Goal: Task Accomplishment & Management: Manage account settings

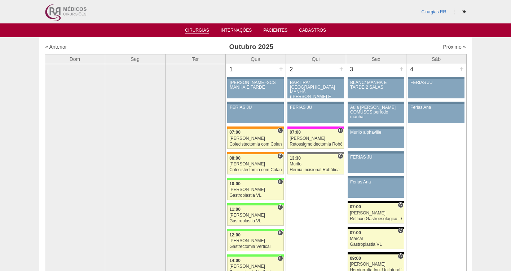
click at [206, 30] on link "Cirurgias" at bounding box center [197, 31] width 24 height 6
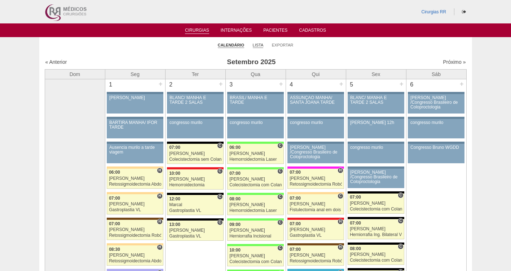
click at [257, 45] on link "Lista" at bounding box center [258, 45] width 11 height 5
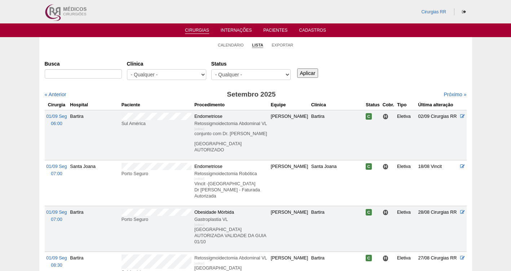
select select "resr"
click at [211, 69] on select "- Qualquer - Reservada Confirmada Suspensa Cancelada" at bounding box center [250, 74] width 79 height 11
click at [312, 74] on input "Aplicar" at bounding box center [307, 72] width 21 height 9
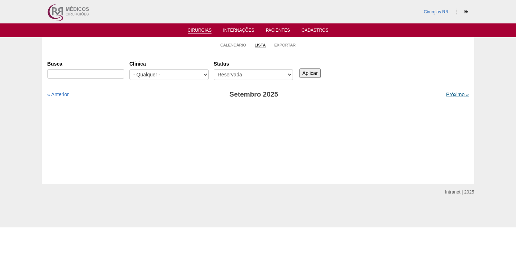
click at [449, 96] on link "Próximo »" at bounding box center [457, 95] width 23 height 6
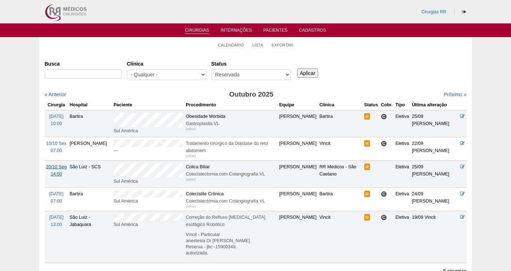
click at [50, 165] on span "20/10 Seg" at bounding box center [56, 166] width 21 height 5
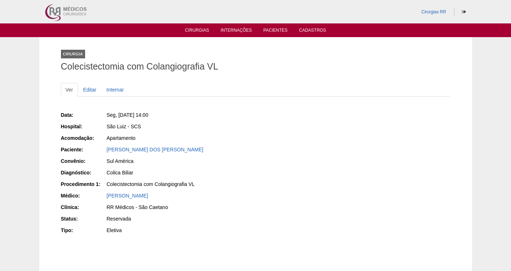
drag, startPoint x: 175, startPoint y: 114, endPoint x: 117, endPoint y: 116, distance: 58.4
click at [117, 116] on div "Seg, [DATE] 14:00" at bounding box center [179, 114] width 144 height 7
copy span "[DATE] 14:00"
click at [90, 89] on link "Editar" at bounding box center [90, 90] width 23 height 14
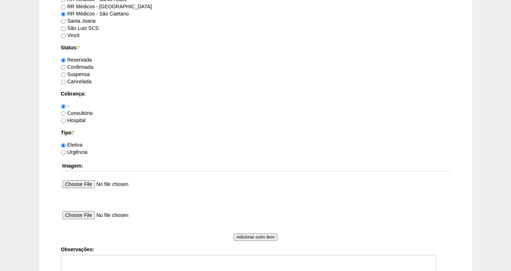
scroll to position [559, 0]
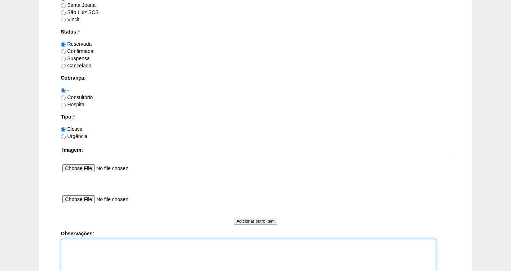
click at [81, 248] on textarea "Observações:" at bounding box center [248, 259] width 375 height 40
type textarea "FATURADA CONSULTORIO"
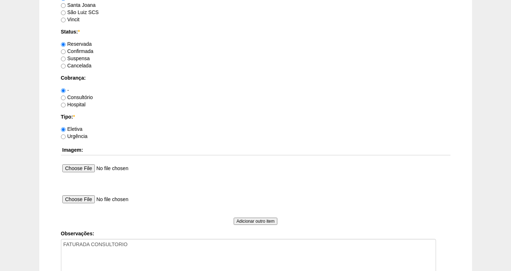
click at [80, 51] on label "Confirmada" at bounding box center [77, 51] width 32 height 6
click at [66, 51] on input "Confirmada" at bounding box center [63, 51] width 5 height 5
radio input "true"
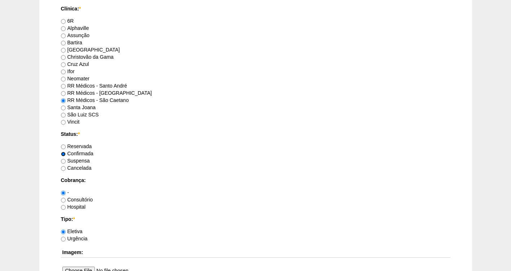
scroll to position [621, 0]
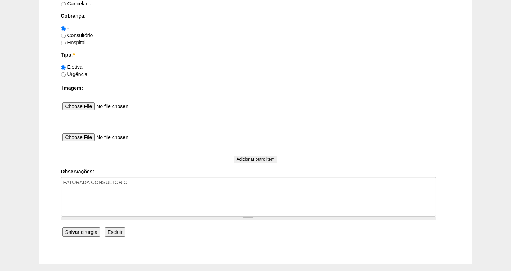
click at [72, 233] on input "Salvar cirurgia" at bounding box center [81, 231] width 38 height 9
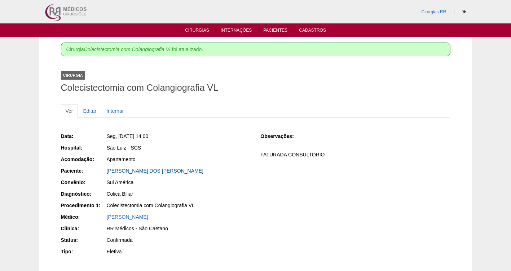
click at [129, 172] on link "[PERSON_NAME] DOS [PERSON_NAME]" at bounding box center [155, 171] width 97 height 6
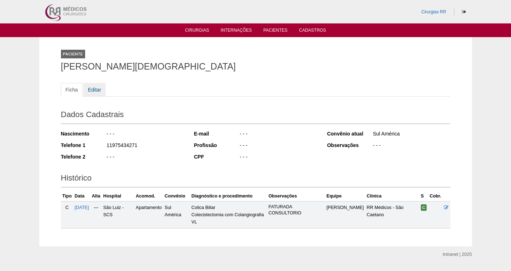
click at [90, 89] on link "Editar" at bounding box center [94, 90] width 23 height 14
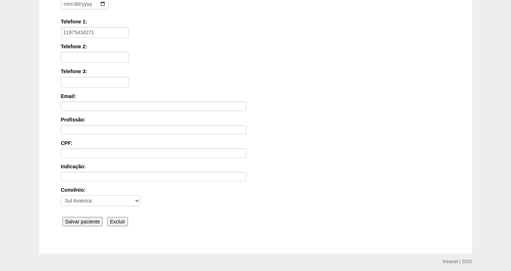
scroll to position [144, 0]
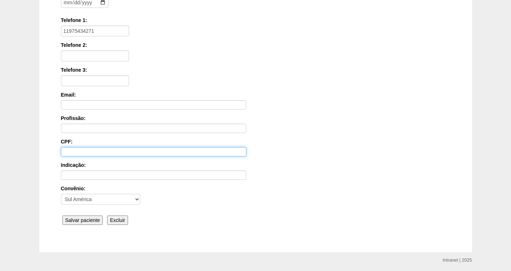
click at [65, 154] on input "CPF:" at bounding box center [153, 151] width 185 height 9
paste input "[PERSON_NAME][DEMOGRAPHIC_DATA]"
type input "[PERSON_NAME][DEMOGRAPHIC_DATA]"
paste input "[PERSON_NAME][DEMOGRAPHIC_DATA]"
type input "[PERSON_NAME][DEMOGRAPHIC_DATA]"
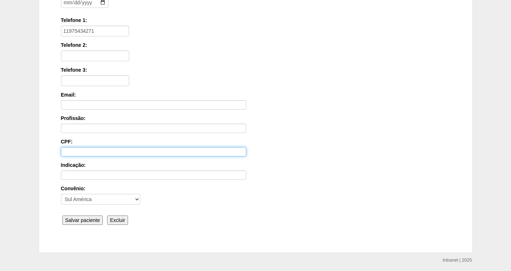
paste input "[PERSON_NAME][DEMOGRAPHIC_DATA]"
type input "[PERSON_NAME][DEMOGRAPHIC_DATA]"
paste input "340.701.328-05"
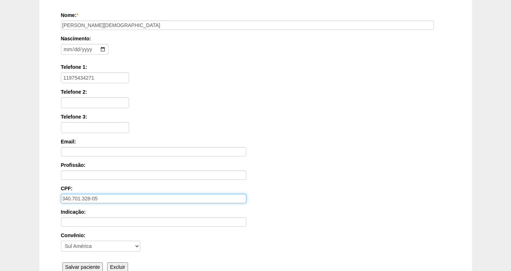
scroll to position [61, 0]
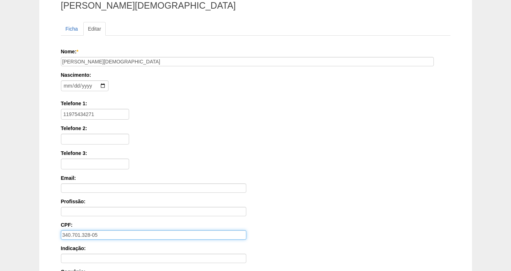
type input "340.701.328-05"
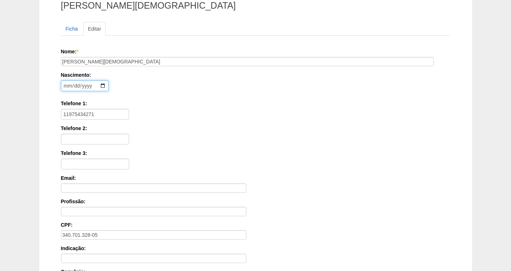
click at [65, 86] on input "date" at bounding box center [85, 85] width 48 height 11
type input "1985-12-05"
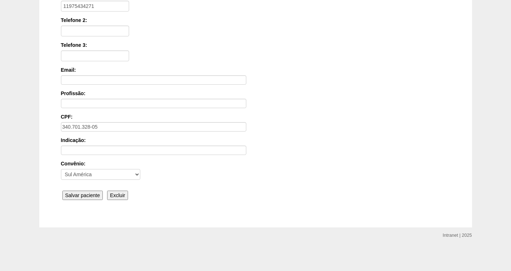
click at [81, 192] on input "Salvar paciente" at bounding box center [82, 195] width 41 height 9
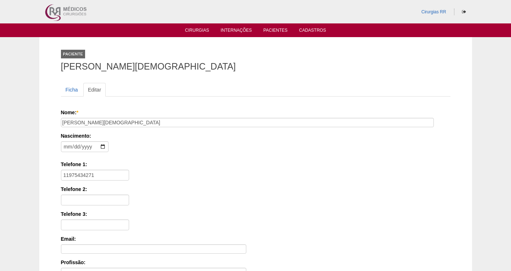
scroll to position [169, 0]
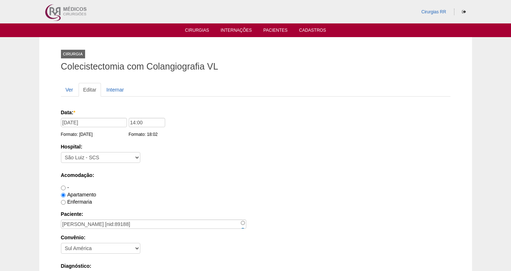
scroll to position [621, 0]
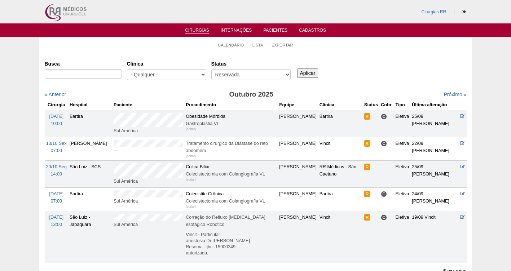
click at [53, 195] on span "[DATE]" at bounding box center [56, 193] width 14 height 5
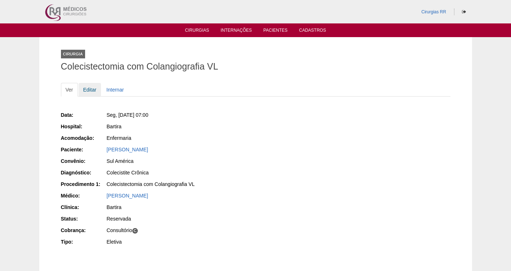
click at [89, 89] on link "Editar" at bounding box center [90, 90] width 23 height 14
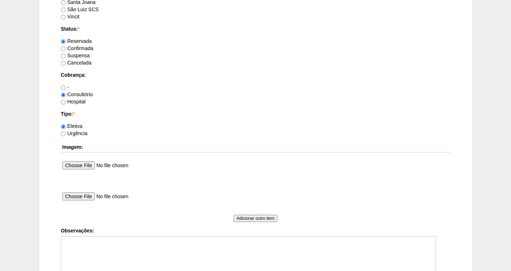
scroll to position [566, 0]
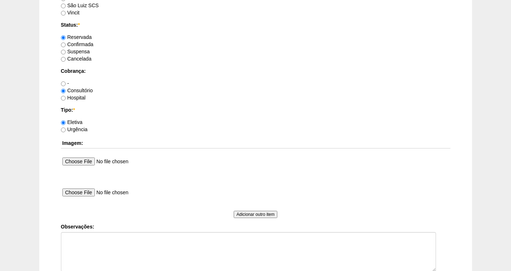
click at [74, 44] on label "Confirmada" at bounding box center [77, 44] width 32 height 6
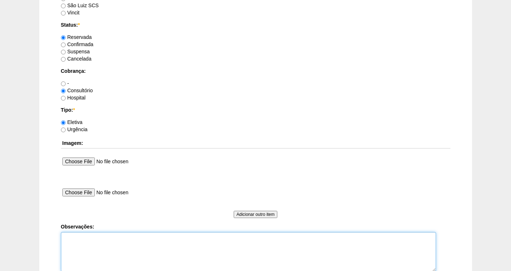
click at [86, 246] on textarea "Observações:" at bounding box center [248, 252] width 375 height 40
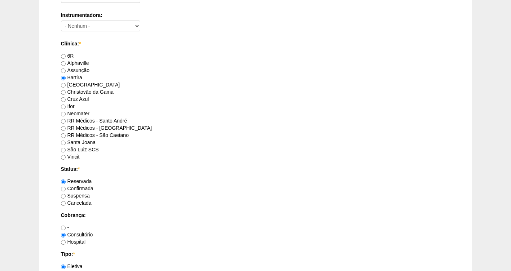
scroll to position [658, 0]
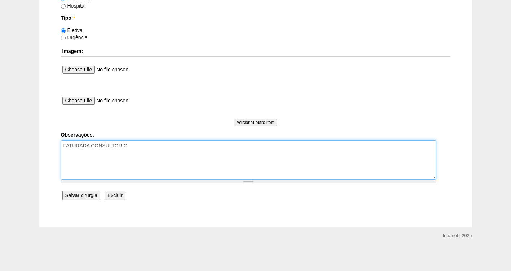
type textarea "FATURADA CONSULTORIO"
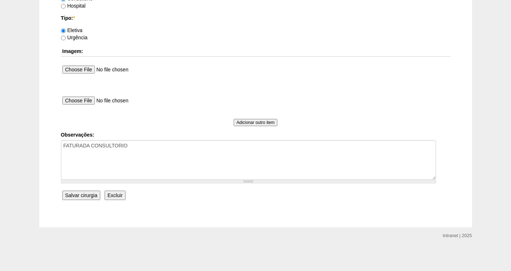
click at [84, 199] on input "Salvar cirurgia" at bounding box center [81, 195] width 38 height 9
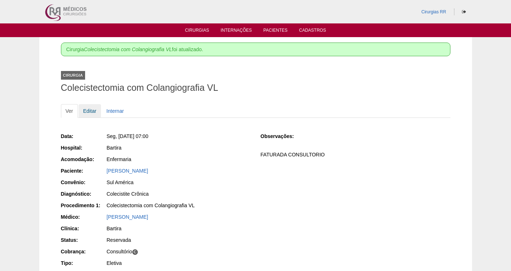
click at [90, 110] on link "Editar" at bounding box center [90, 111] width 23 height 14
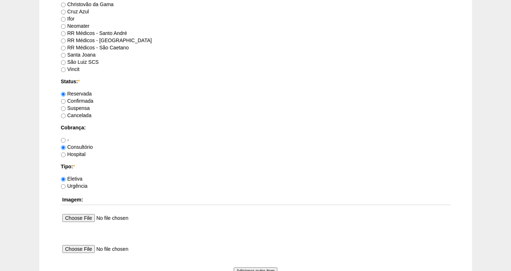
scroll to position [538, 0]
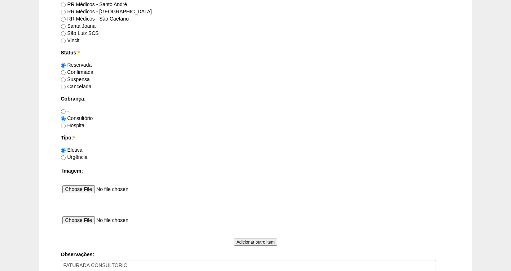
click at [76, 71] on label "Confirmada" at bounding box center [77, 72] width 32 height 6
click at [66, 71] on input "Confirmada" at bounding box center [63, 72] width 5 height 5
radio input "true"
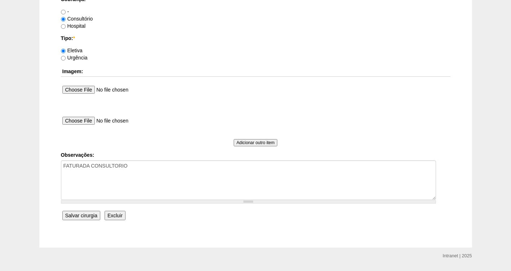
scroll to position [622, 0]
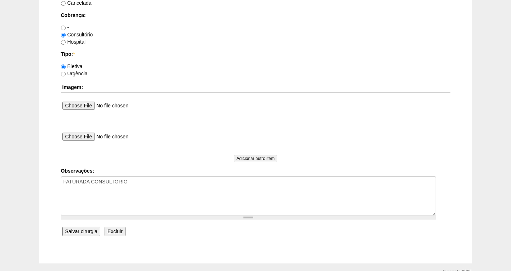
click at [87, 231] on input "Salvar cirurgia" at bounding box center [81, 231] width 38 height 9
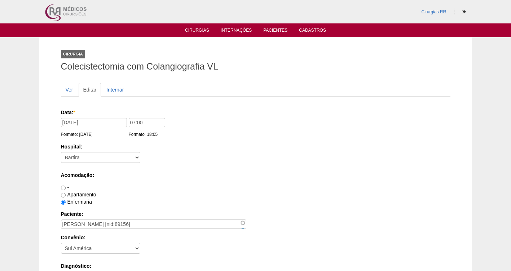
scroll to position [622, 0]
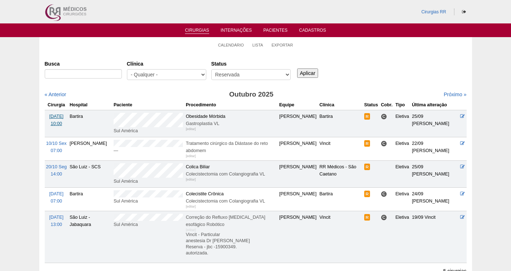
click at [55, 116] on span "[DATE]" at bounding box center [56, 116] width 14 height 5
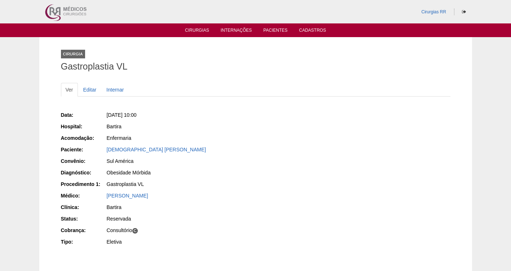
drag, startPoint x: 221, startPoint y: 149, endPoint x: 99, endPoint y: 150, distance: 121.8
click at [99, 150] on div "Paciente: [PERSON_NAME]" at bounding box center [156, 150] width 190 height 9
copy div "Paciente: [PERSON_NAME]"
drag, startPoint x: 171, startPoint y: 114, endPoint x: 117, endPoint y: 115, distance: 54.1
click at [117, 115] on div "[DATE] 10:00" at bounding box center [179, 114] width 144 height 7
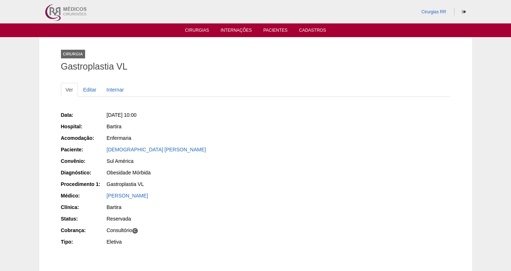
copy span "[DATE] 10:00"
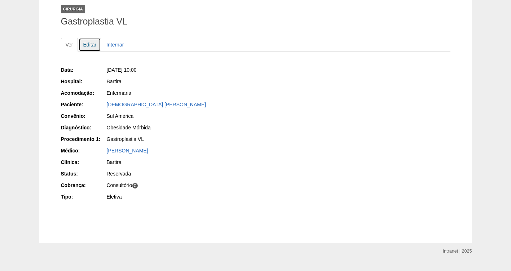
scroll to position [61, 0]
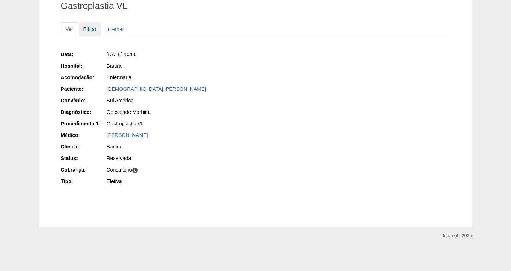
click at [87, 30] on link "Editar" at bounding box center [90, 29] width 23 height 14
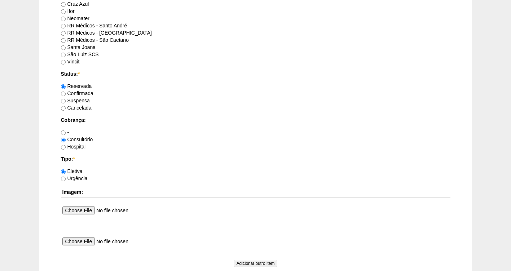
scroll to position [521, 0]
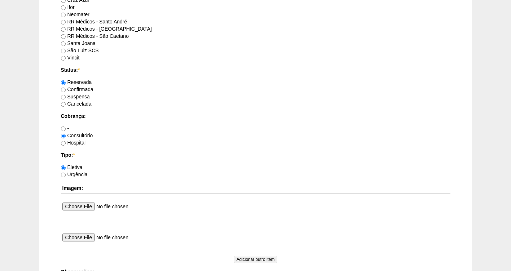
click at [78, 89] on label "Confirmada" at bounding box center [77, 89] width 32 height 6
click at [66, 89] on input "Confirmada" at bounding box center [63, 90] width 5 height 5
radio input "true"
click at [75, 142] on label "Hospital" at bounding box center [73, 143] width 25 height 6
click at [66, 142] on input "Hospital" at bounding box center [63, 143] width 5 height 5
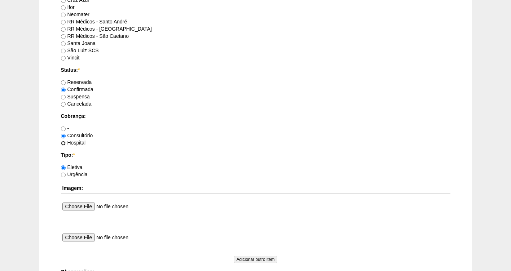
radio input "true"
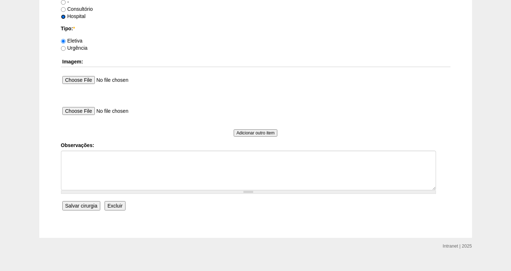
scroll to position [652, 0]
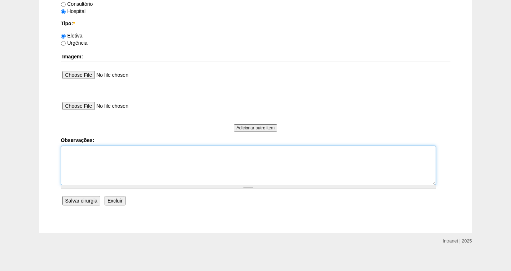
click at [71, 155] on textarea "Observações:" at bounding box center [248, 166] width 375 height 40
type textarea "f"
type textarea "FATURADA HOSPITAL VALIDADE DA GUIA -16/10"
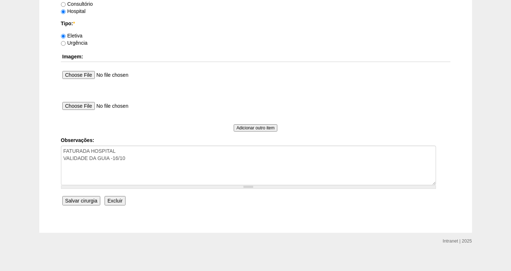
click at [82, 203] on input "Salvar cirurgia" at bounding box center [81, 200] width 38 height 9
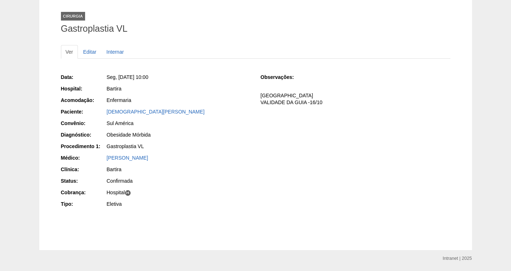
scroll to position [72, 0]
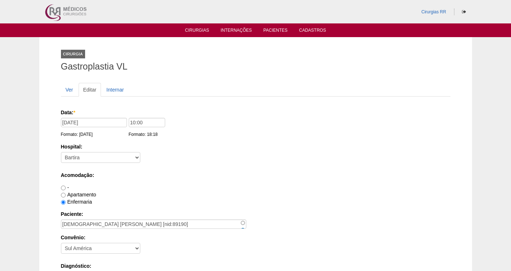
scroll to position [652, 0]
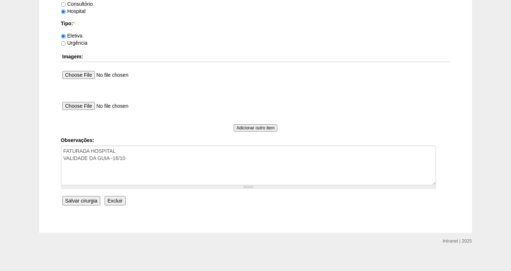
click at [86, 199] on input "Salvar cirurgia" at bounding box center [81, 200] width 38 height 9
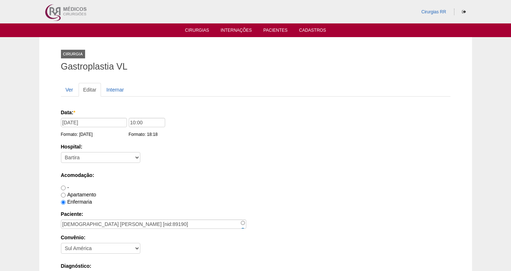
scroll to position [652, 0]
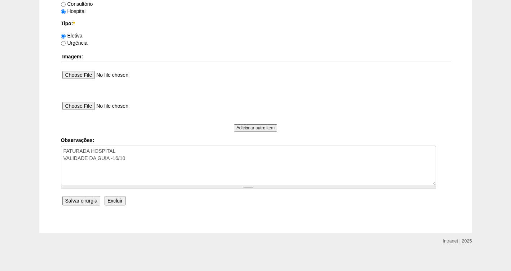
click at [81, 201] on input "Salvar cirurgia" at bounding box center [81, 200] width 38 height 9
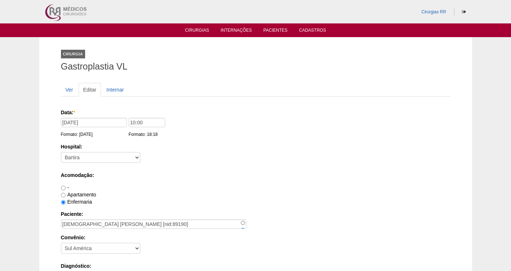
scroll to position [652, 0]
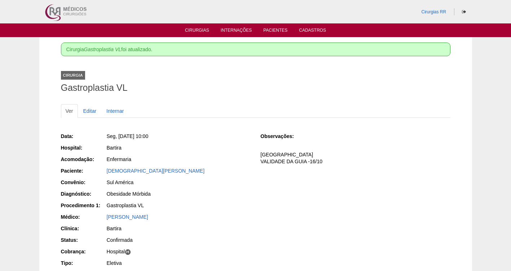
scroll to position [82, 0]
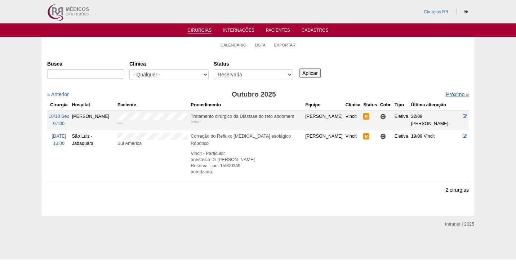
click at [450, 94] on link "Próximo »" at bounding box center [457, 95] width 23 height 6
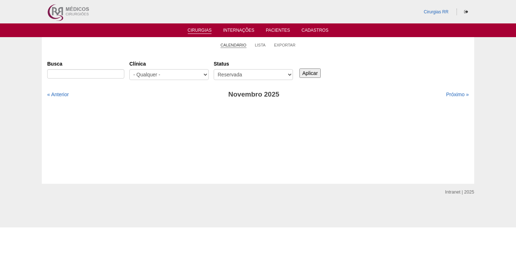
click at [234, 43] on link "Calendário" at bounding box center [234, 45] width 26 height 5
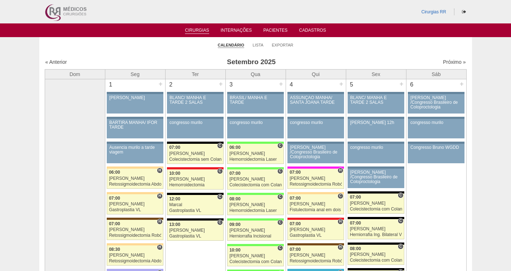
click at [452, 58] on div "Próximo »" at bounding box center [415, 61] width 101 height 7
click at [452, 63] on link "Próximo »" at bounding box center [454, 62] width 23 height 6
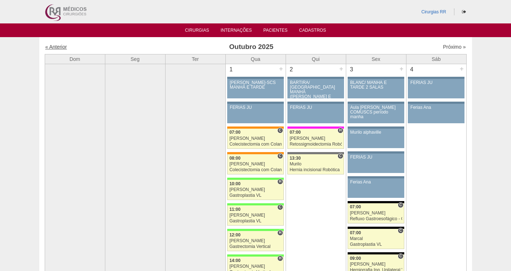
click at [56, 49] on link "« Anterior" at bounding box center [56, 47] width 22 height 6
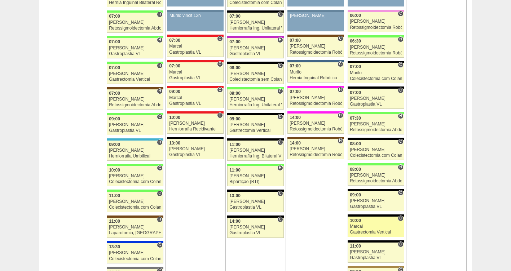
scroll to position [760, 0]
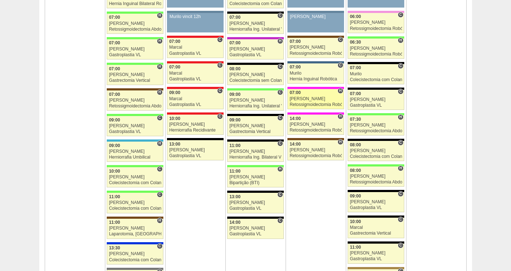
click at [311, 103] on div "Retossigmoidectomia Robótica" at bounding box center [315, 104] width 52 height 5
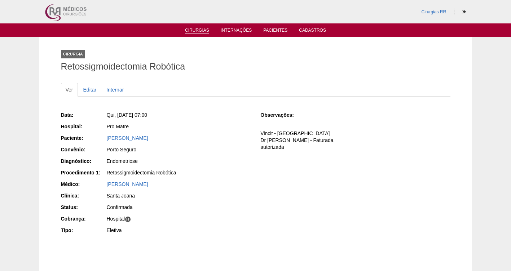
click at [189, 31] on link "Cirurgias" at bounding box center [197, 31] width 24 height 6
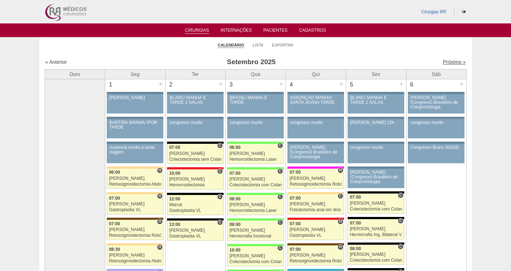
click at [448, 63] on link "Próximo »" at bounding box center [454, 62] width 23 height 6
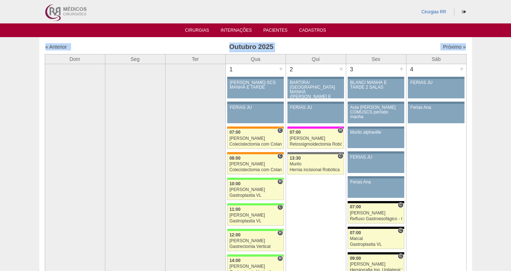
drag, startPoint x: 509, startPoint y: 34, endPoint x: 509, endPoint y: 38, distance: 4.3
drag, startPoint x: 509, startPoint y: 38, endPoint x: 506, endPoint y: 91, distance: 53.1
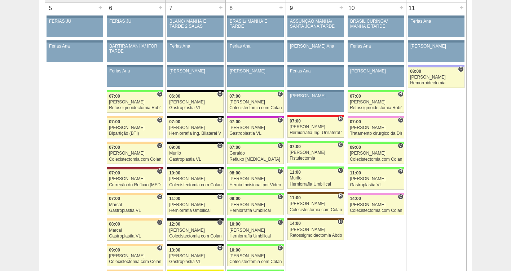
scroll to position [372, 0]
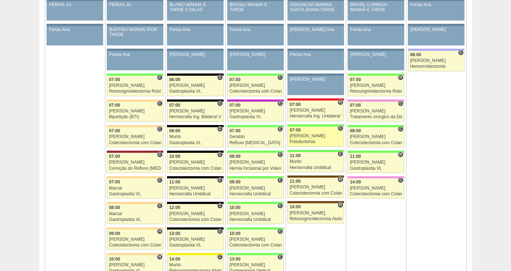
click at [300, 138] on div "[PERSON_NAME]" at bounding box center [315, 136] width 52 height 5
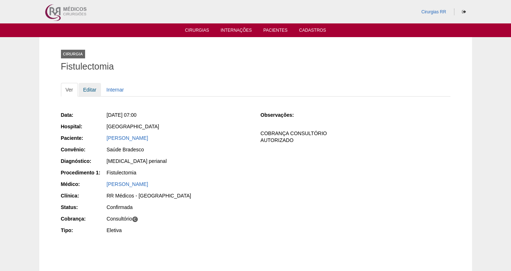
click at [92, 89] on link "Editar" at bounding box center [90, 90] width 23 height 14
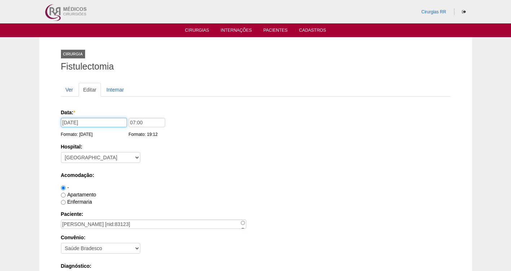
click at [102, 123] on input "09/10/2025" at bounding box center [94, 122] width 66 height 9
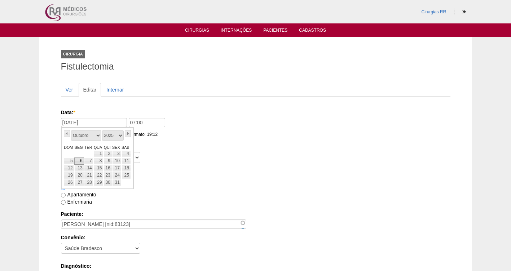
click at [82, 161] on link "6" at bounding box center [79, 160] width 10 height 7
type input "06/10/2025"
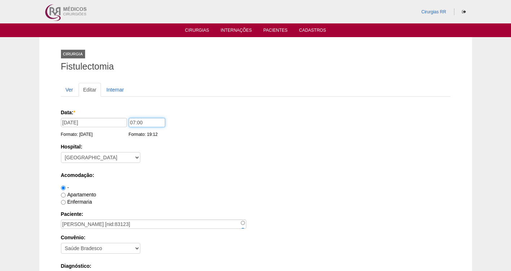
drag, startPoint x: 155, startPoint y: 122, endPoint x: 113, endPoint y: 120, distance: 41.8
click at [113, 116] on div "Data: * 06/10/2025 Formato: 25/09/2025 07:00 Formato: 19:12" at bounding box center [254, 112] width 387 height 7
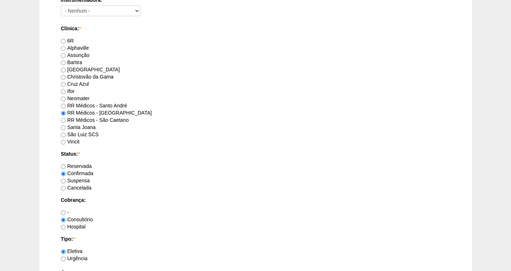
scroll to position [658, 0]
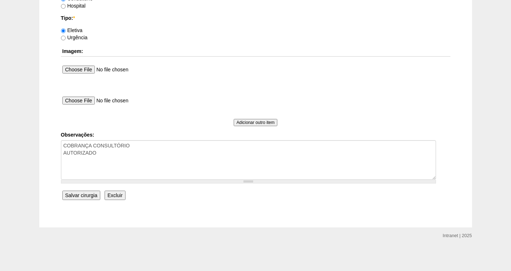
type input "11:00"
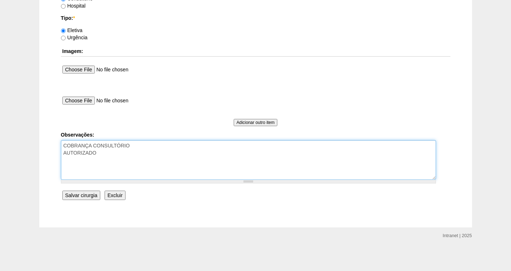
click at [118, 156] on textarea "COBRANÇA CONSULTÓRIO AUTORIZADO" at bounding box center [248, 160] width 375 height 40
type textarea "COBRANÇA CONSULTÓRIO AUTORIZADO troca a pedido da Dra Juliana-25/09"
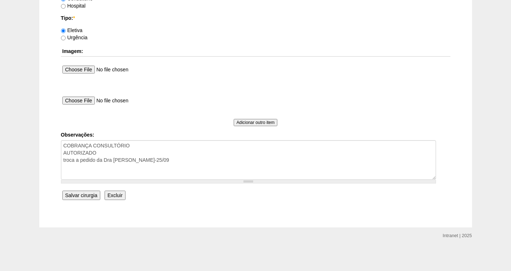
click at [90, 195] on input "Salvar cirurgia" at bounding box center [81, 195] width 38 height 9
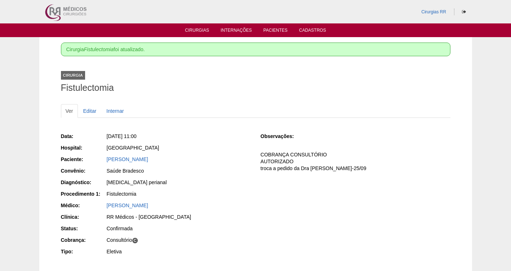
drag, startPoint x: 49, startPoint y: 94, endPoint x: 105, endPoint y: 98, distance: 56.4
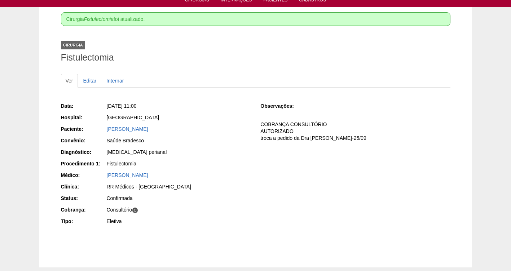
scroll to position [70, 0]
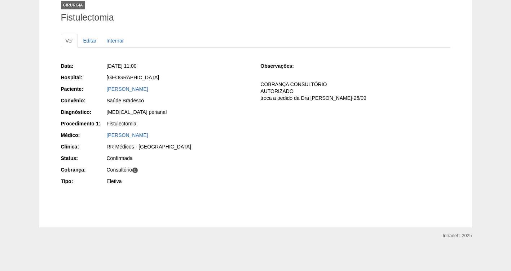
drag, startPoint x: 171, startPoint y: 88, endPoint x: 105, endPoint y: 92, distance: 66.8
click at [105, 92] on div "Paciente: Odair Garofalo" at bounding box center [156, 89] width 190 height 9
copy div "Paciente: [PERSON_NAME]"
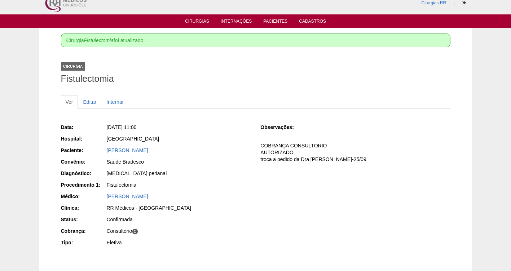
scroll to position [0, 0]
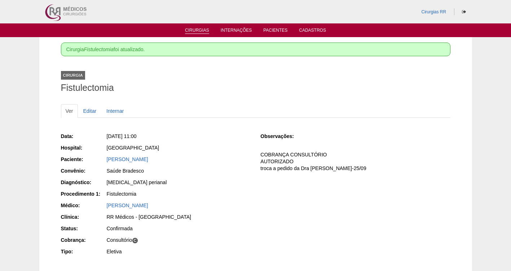
click at [190, 30] on link "Cirurgias" at bounding box center [197, 31] width 24 height 6
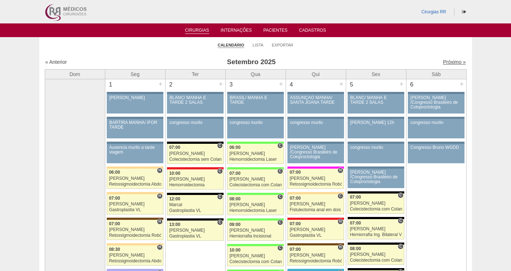
click at [450, 60] on link "Próximo »" at bounding box center [454, 62] width 23 height 6
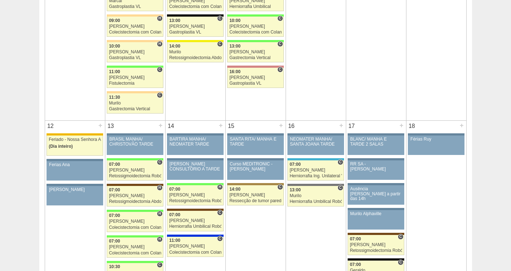
scroll to position [591, 0]
